Goal: Transaction & Acquisition: Download file/media

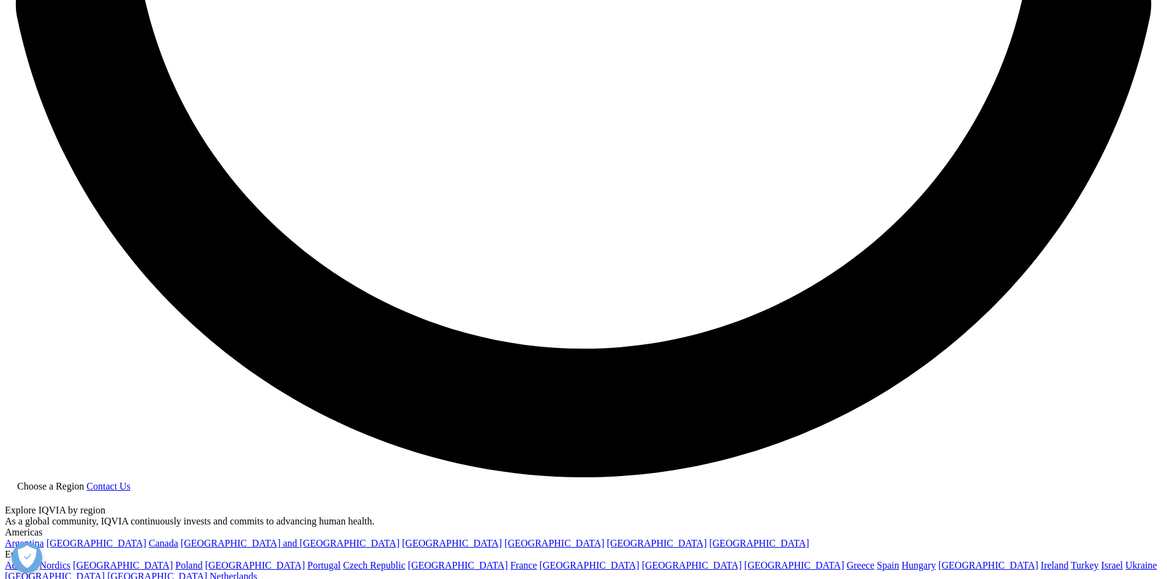
scroll to position [2757, 0]
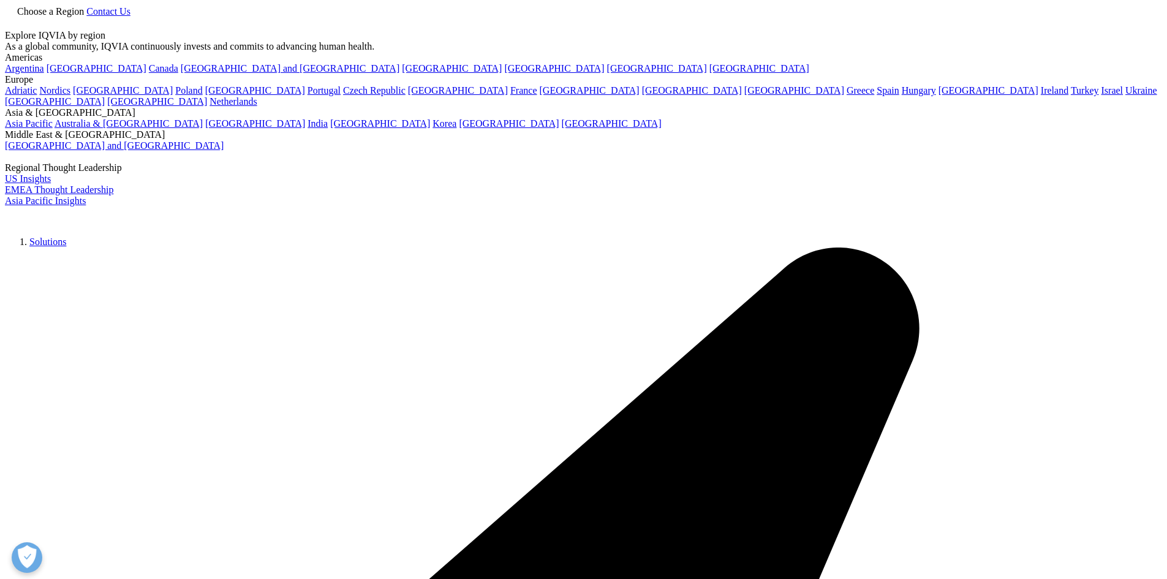
scroll to position [387, 723]
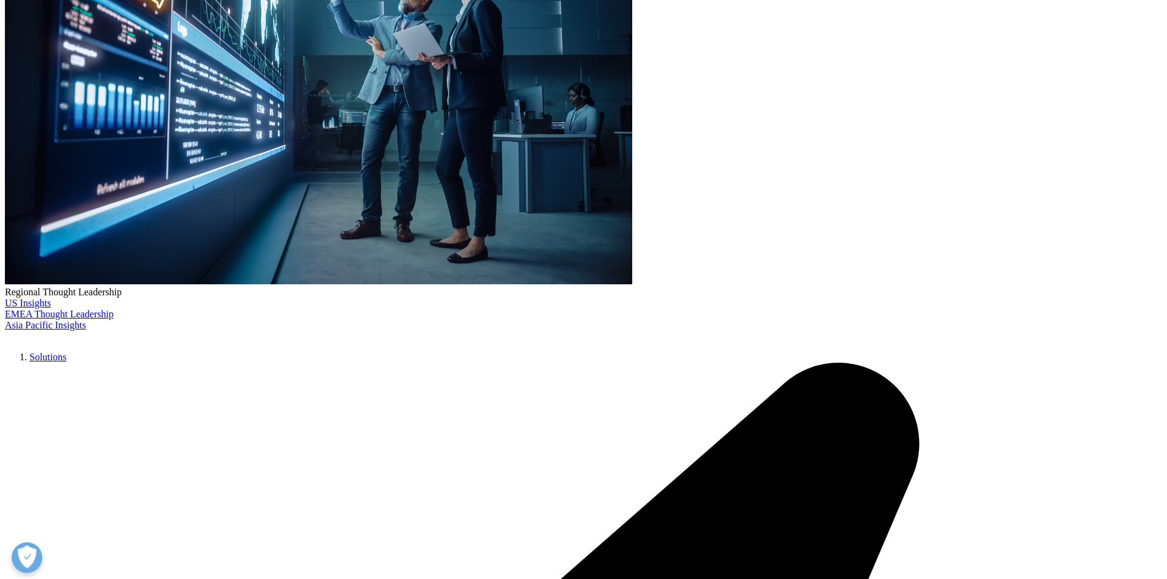
scroll to position [368, 0]
